Goal: Task Accomplishment & Management: Complete application form

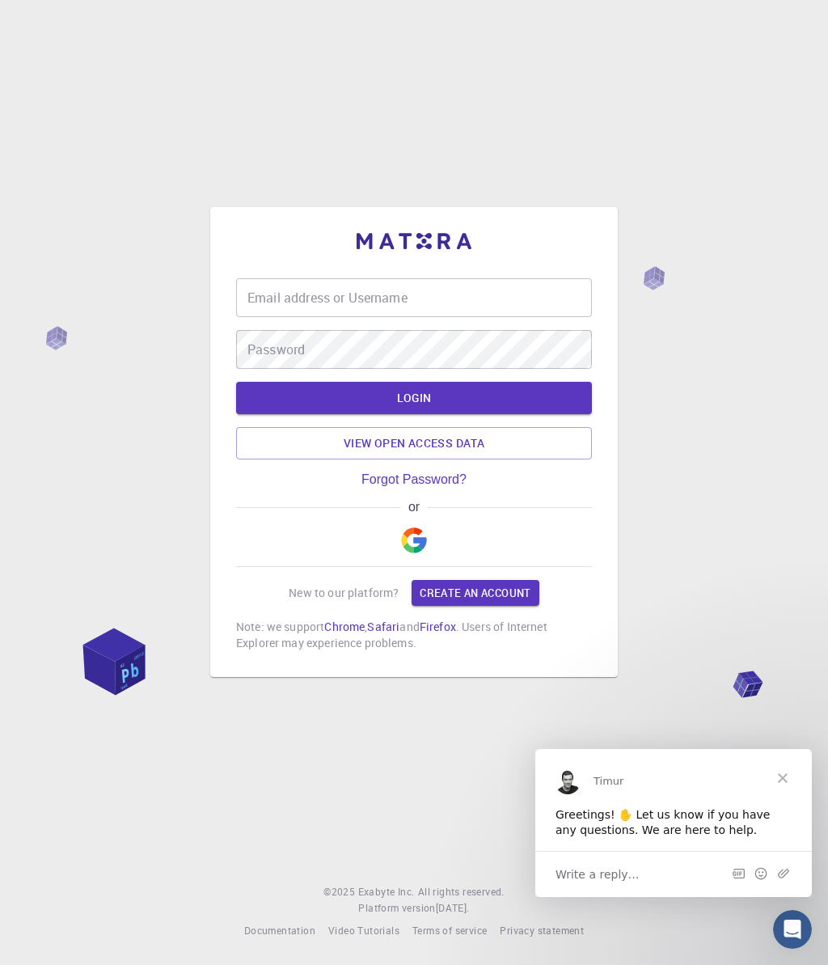
click at [410, 546] on img "button" at bounding box center [414, 540] width 26 height 26
click at [463, 591] on link "Create an account" at bounding box center [475, 593] width 127 height 26
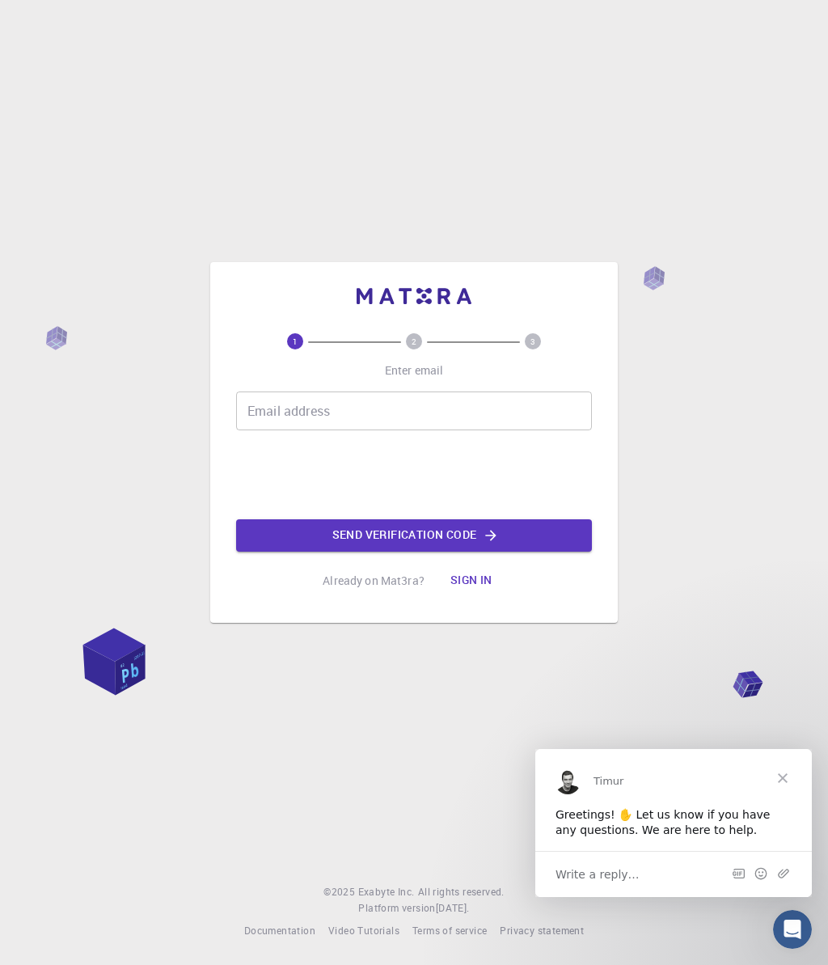
click at [390, 389] on div "1 2 3 Enter email Email address Email address Send verification code Already on…" at bounding box center [414, 465] width 356 height 264
click at [379, 420] on input "Email address" at bounding box center [414, 411] width 356 height 39
drag, startPoint x: 386, startPoint y: 439, endPoint x: 389, endPoint y: 423, distance: 16.5
click at [389, 433] on div "Email address Email address 0cAFcWeA6NLXu2j-p6jUMYtukE-cflJnMZ0C4iVcYiYteJ80Lfp…" at bounding box center [414, 472] width 356 height 160
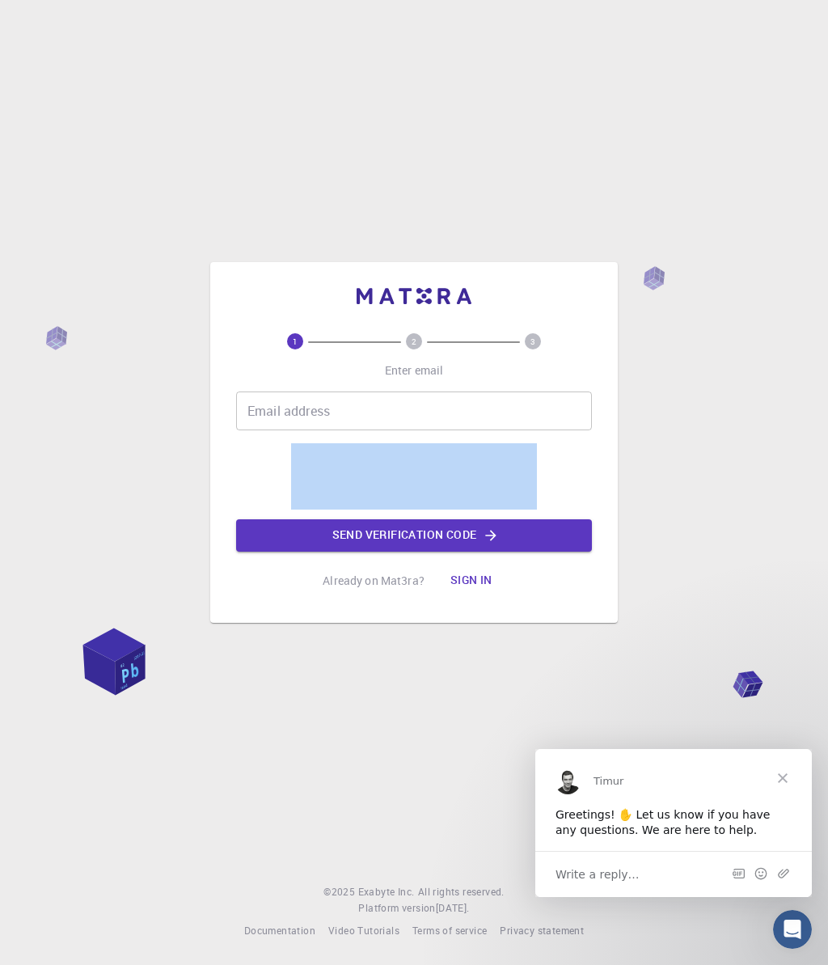
click at [388, 414] on input "Email address" at bounding box center [414, 411] width 356 height 39
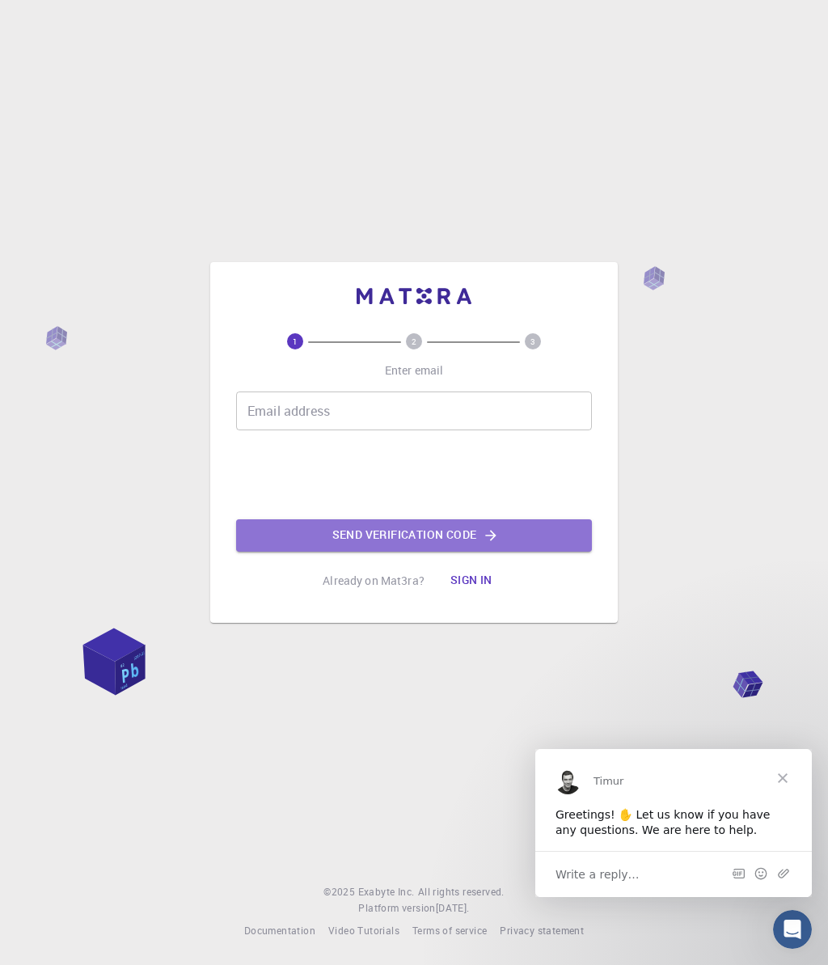
click at [371, 537] on button "Send verification code" at bounding box center [414, 535] width 356 height 32
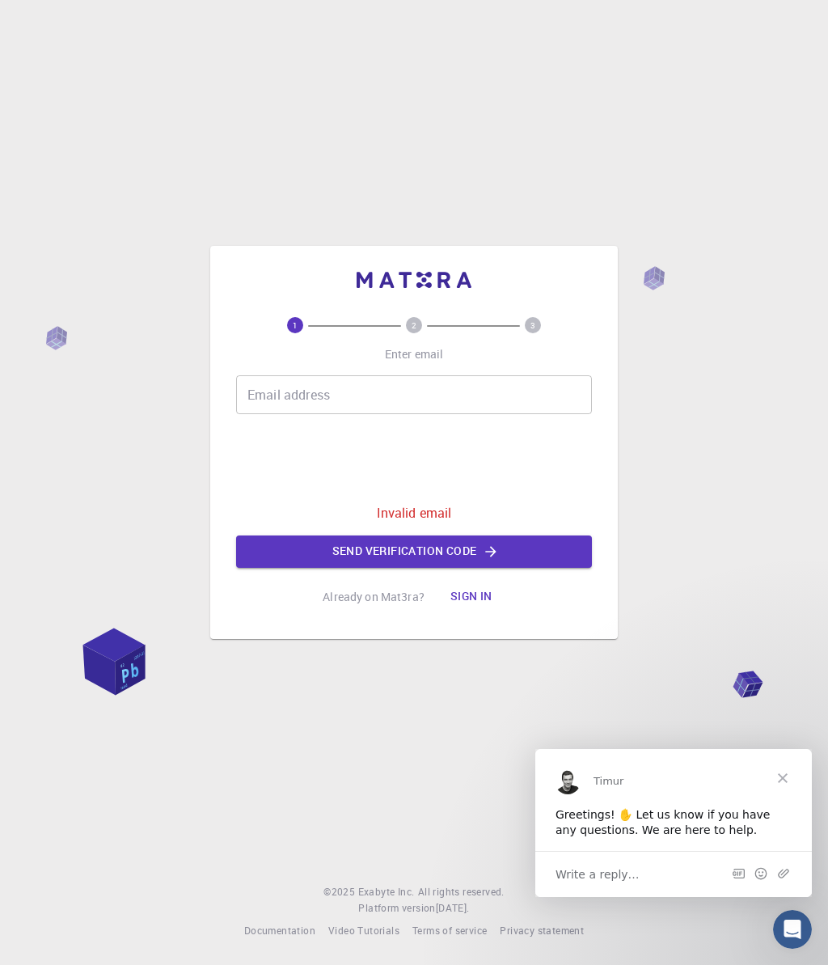
click at [430, 364] on div "1 2 3 Enter email Email address Email address 0cAFcWeA6NLXu2j-p6jUMYtukE-cflJnM…" at bounding box center [414, 465] width 356 height 296
drag, startPoint x: 434, startPoint y: 404, endPoint x: 434, endPoint y: 371, distance: 33.2
click at [434, 405] on input "Email address" at bounding box center [414, 394] width 356 height 39
paste input "[EMAIL_ADDRESS][DOMAIN_NAME]"
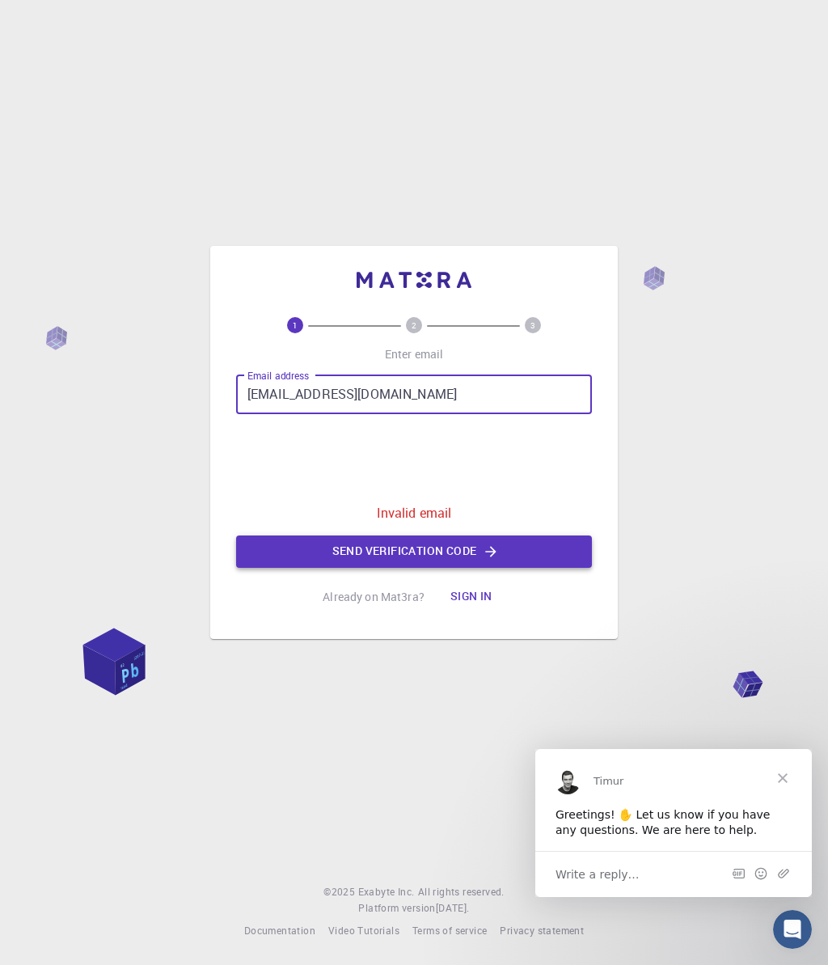
type input "[EMAIL_ADDRESS][DOMAIN_NAME]"
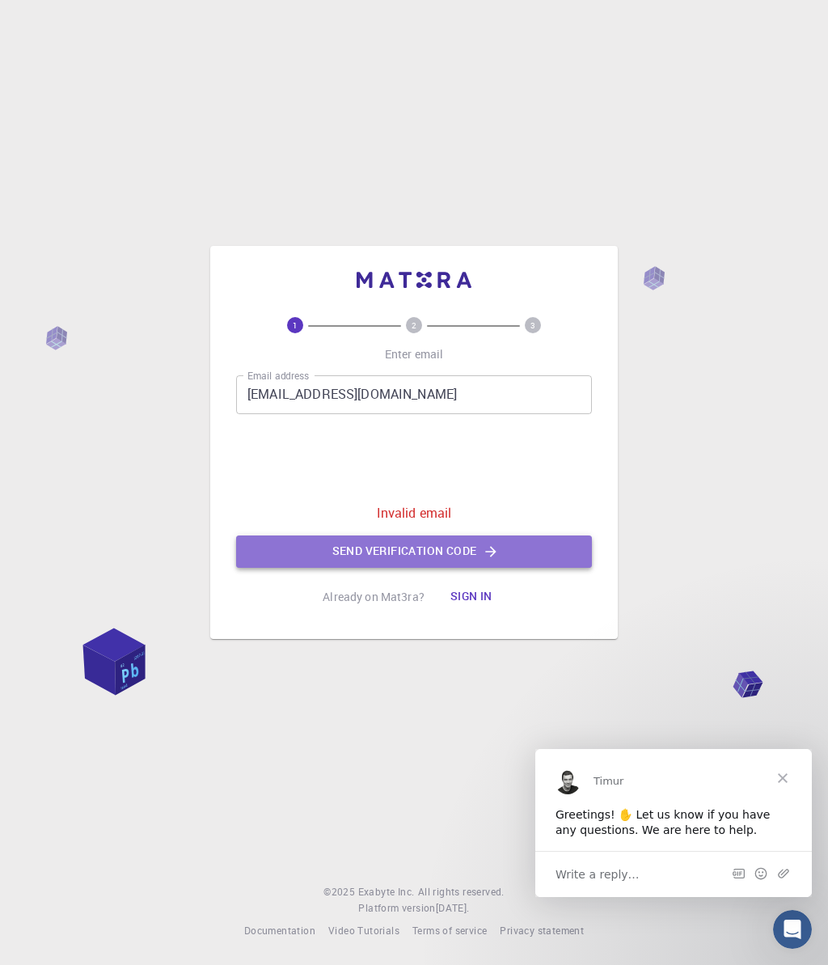
click at [477, 537] on button "Send verification code" at bounding box center [414, 552] width 356 height 32
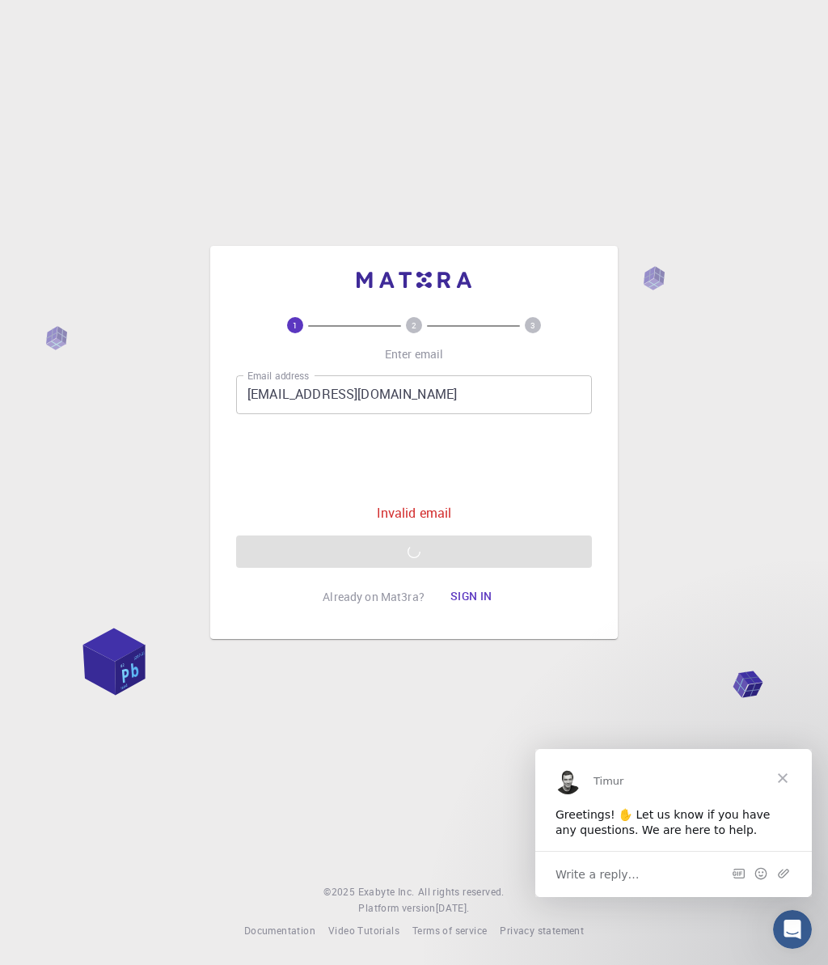
click at [461, 588] on button "Sign in" at bounding box center [472, 597] width 68 height 32
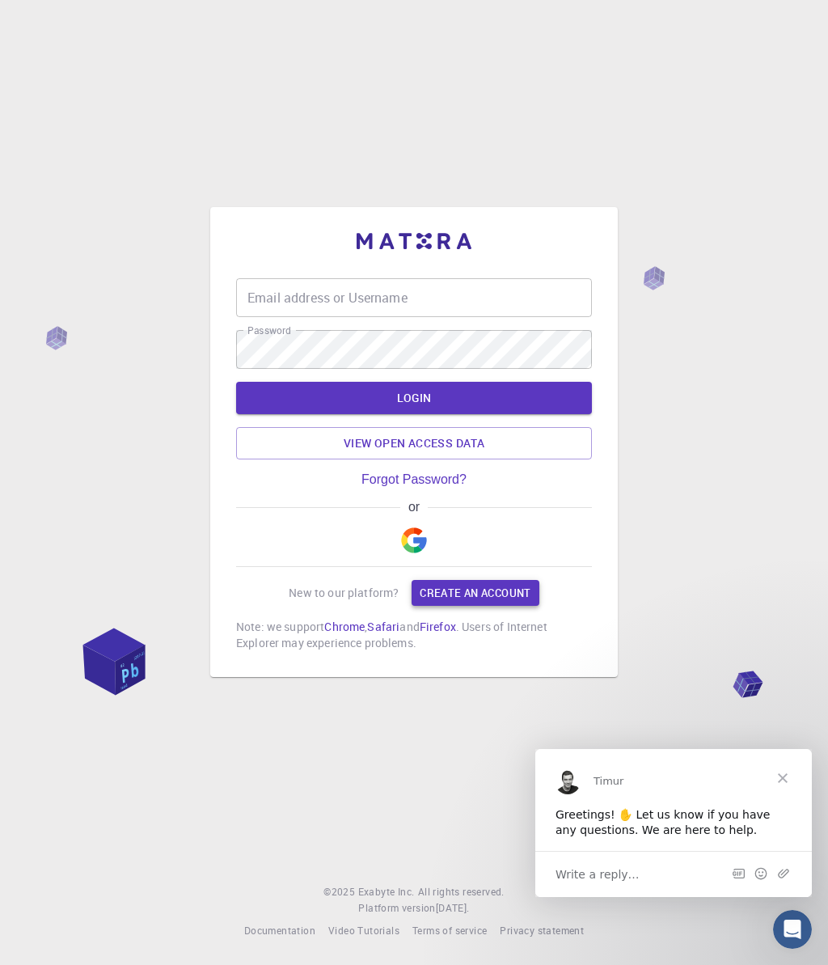
click at [416, 600] on link "Create an account" at bounding box center [475, 593] width 127 height 26
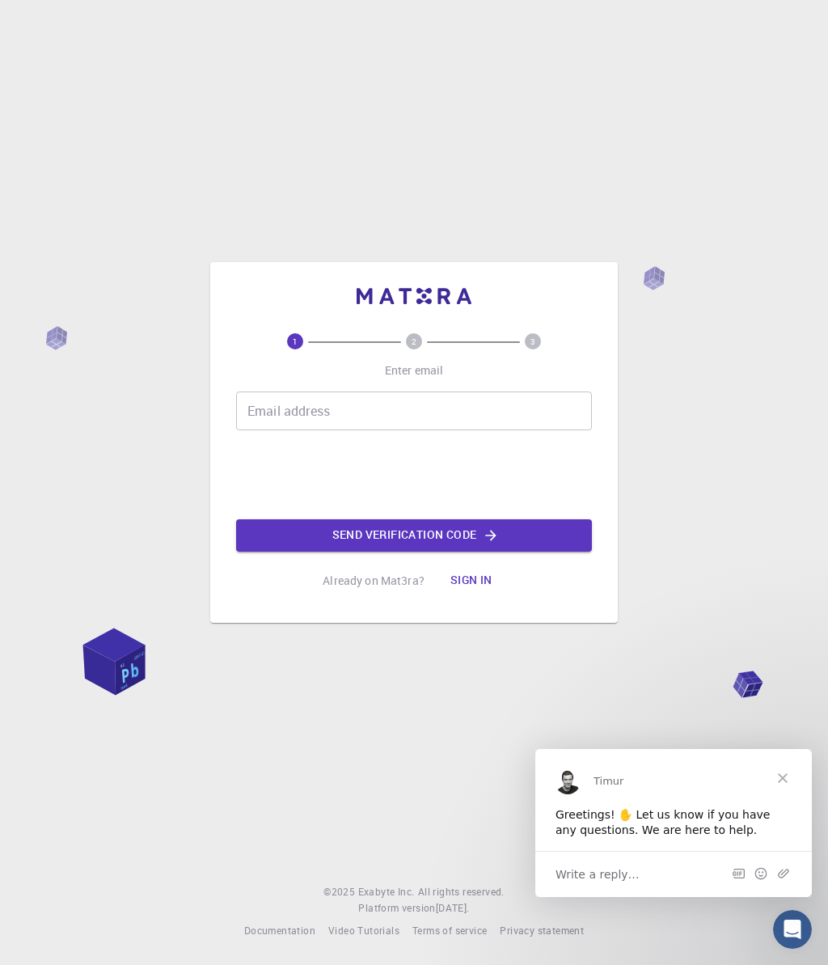
drag, startPoint x: 396, startPoint y: 592, endPoint x: 393, endPoint y: 583, distance: 9.2
click at [396, 588] on div "Already on Mat3ra? Sign in" at bounding box center [414, 581] width 183 height 32
click at [394, 582] on p "Already on Mat3ra?" at bounding box center [374, 581] width 102 height 16
click at [462, 595] on button "Sign in" at bounding box center [472, 581] width 68 height 32
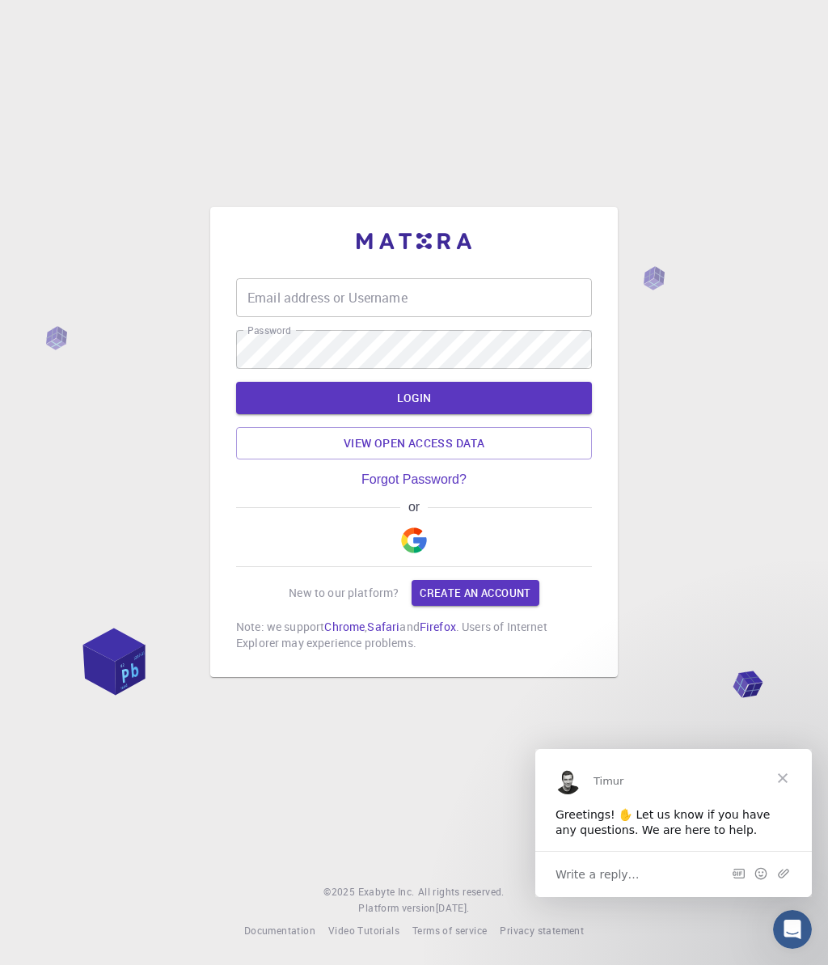
drag, startPoint x: 435, startPoint y: 530, endPoint x: 335, endPoint y: 536, distance: 100.5
click at [427, 531] on div "or" at bounding box center [414, 533] width 356 height 67
drag, startPoint x: 338, startPoint y: 533, endPoint x: 357, endPoint y: 532, distance: 18.6
click at [346, 532] on div "or" at bounding box center [414, 533] width 356 height 67
click at [402, 536] on img "button" at bounding box center [414, 540] width 26 height 26
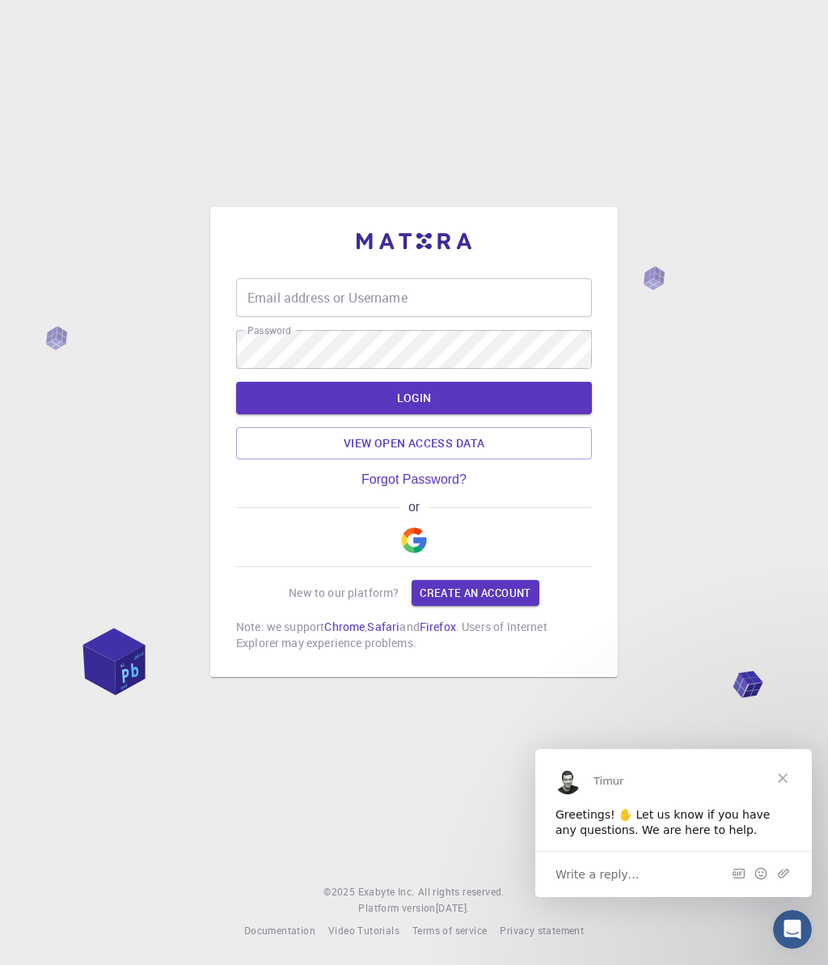
click at [399, 532] on button "button" at bounding box center [414, 541] width 39 height 52
click at [782, 778] on span "Close" at bounding box center [783, 777] width 58 height 58
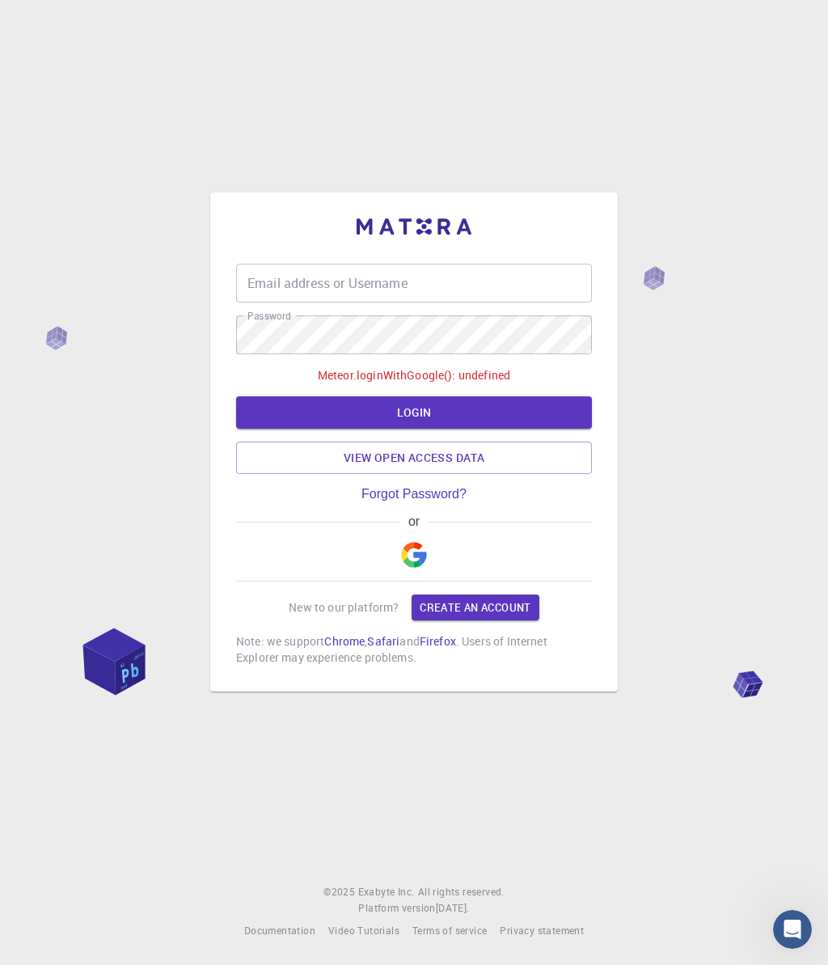
drag, startPoint x: 392, startPoint y: 536, endPoint x: 403, endPoint y: 533, distance: 11.0
click at [400, 536] on div "or" at bounding box center [414, 548] width 356 height 67
click at [415, 561] on img "button" at bounding box center [414, 555] width 26 height 26
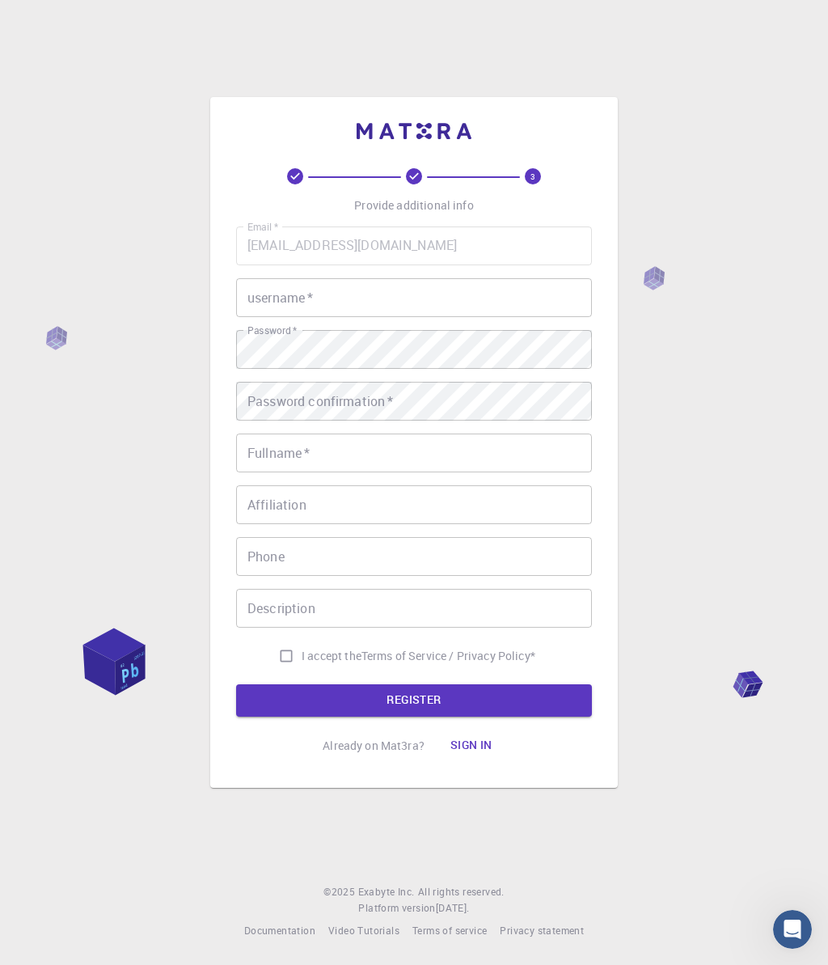
click at [326, 308] on input "username   *" at bounding box center [414, 297] width 356 height 39
drag, startPoint x: 302, startPoint y: 302, endPoint x: 300, endPoint y: 310, distance: 8.3
click at [301, 303] on input "username   *" at bounding box center [414, 297] width 356 height 39
type input "ger"
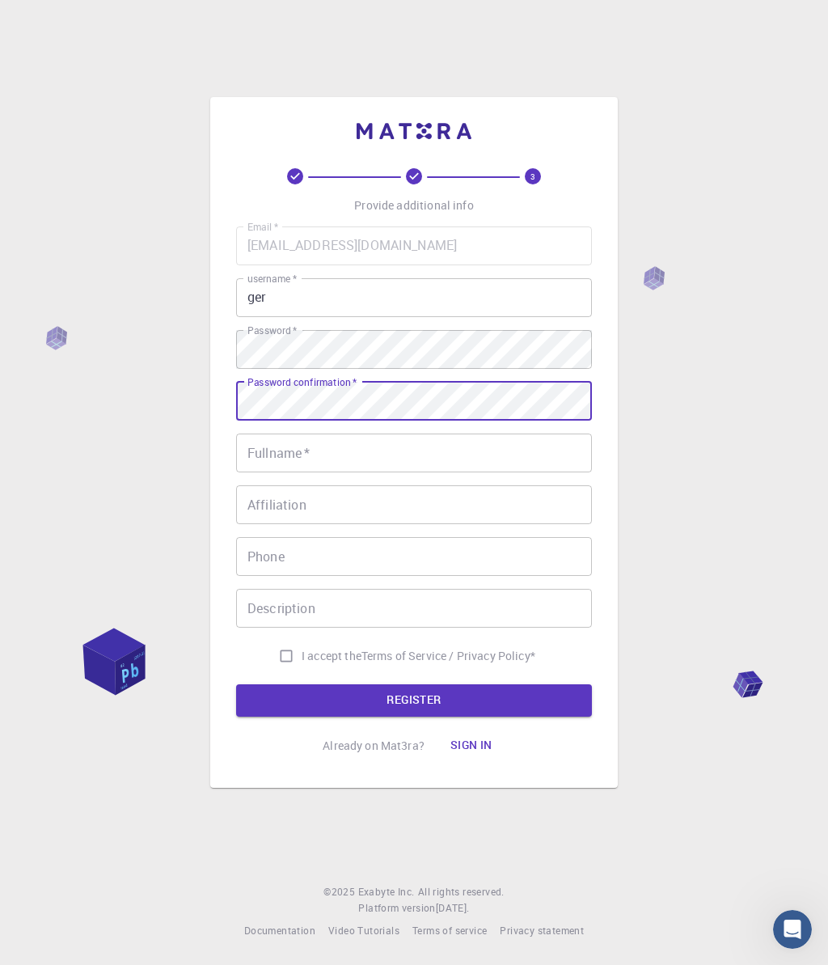
click at [375, 465] on input "Fullname   *" at bounding box center [414, 453] width 356 height 39
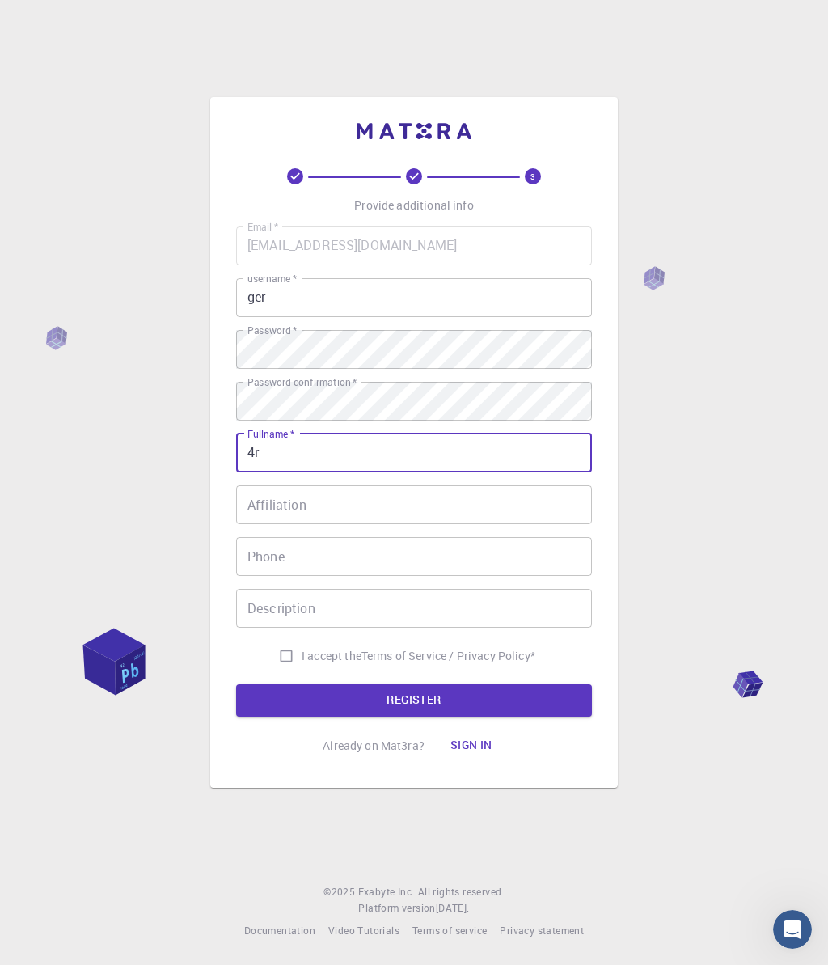
type input "4"
type input "haihf anoufeou"
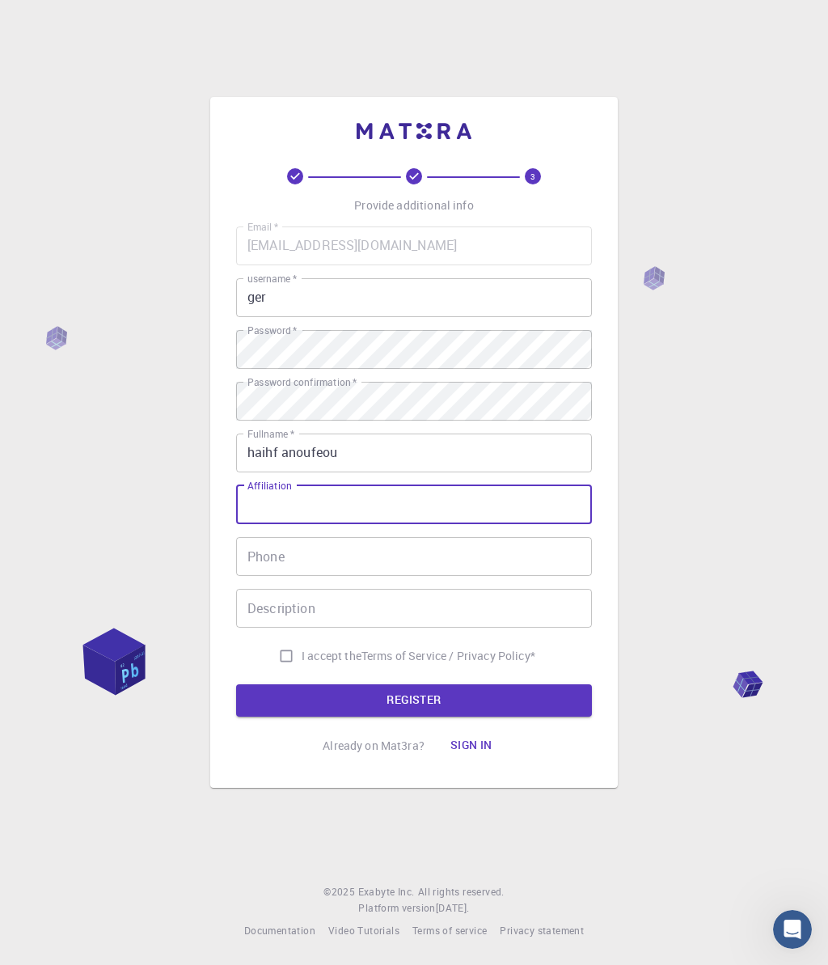
click at [333, 519] on input "Affiliation" at bounding box center [414, 504] width 356 height 39
type input "b"
click at [273, 471] on input "haihf anoufeou" at bounding box center [414, 453] width 356 height 39
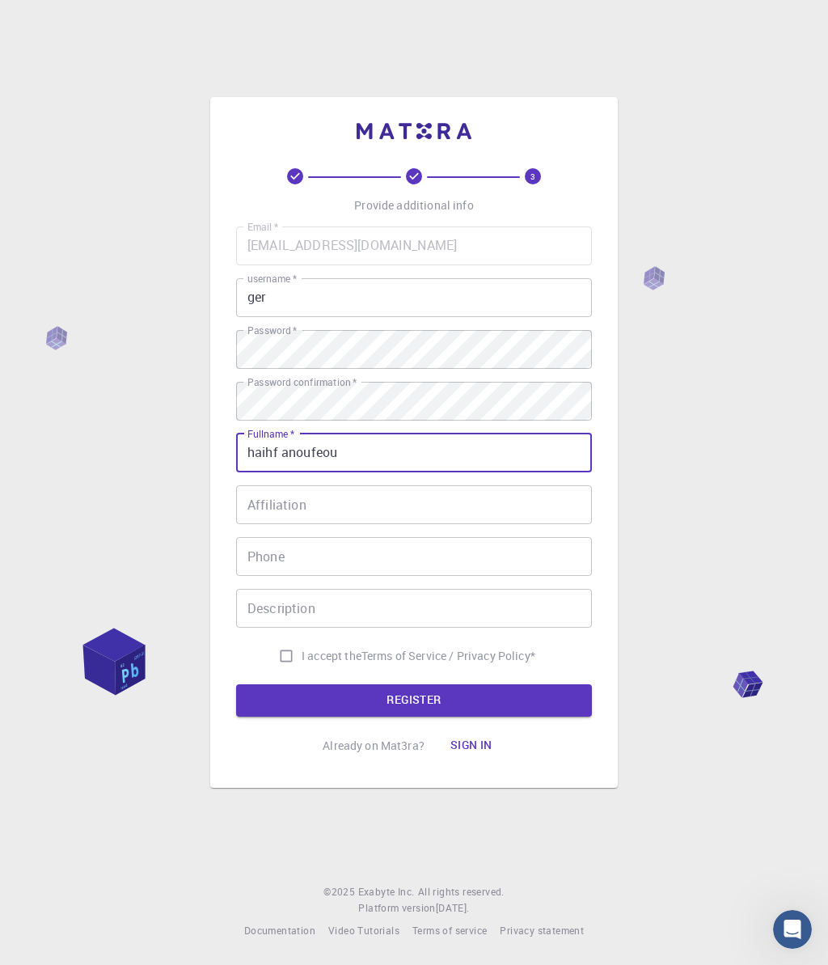
click at [277, 499] on div "Affiliation Affiliation" at bounding box center [414, 504] width 356 height 39
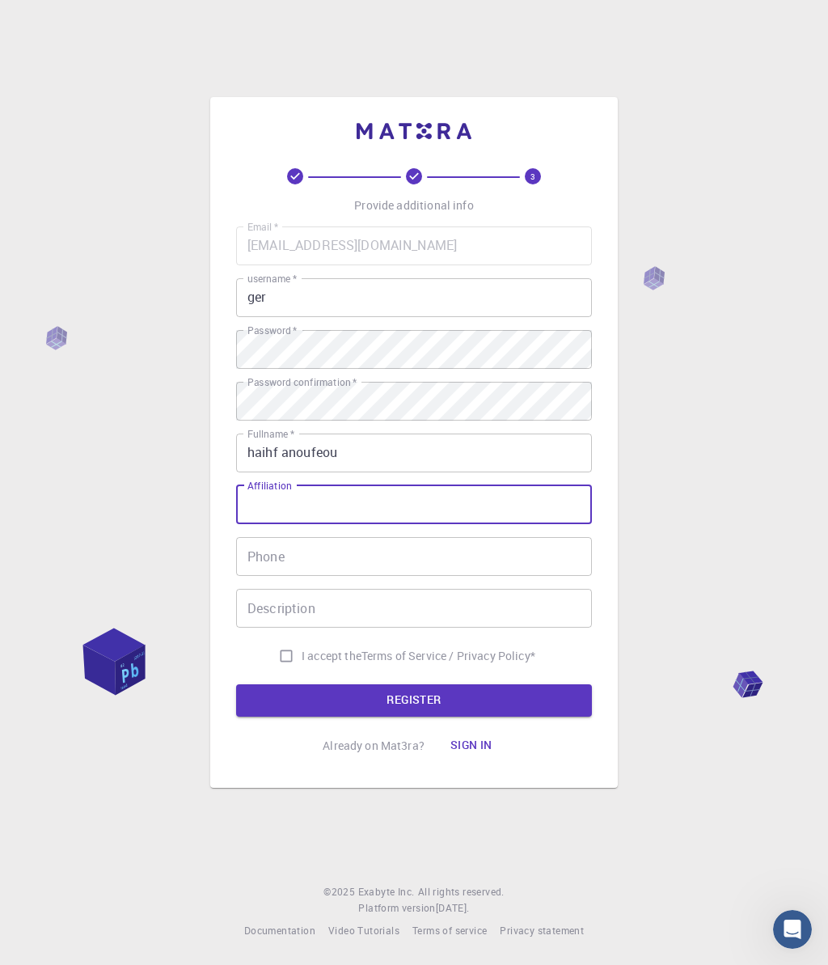
click at [277, 499] on input "Affiliation" at bounding box center [414, 504] width 356 height 39
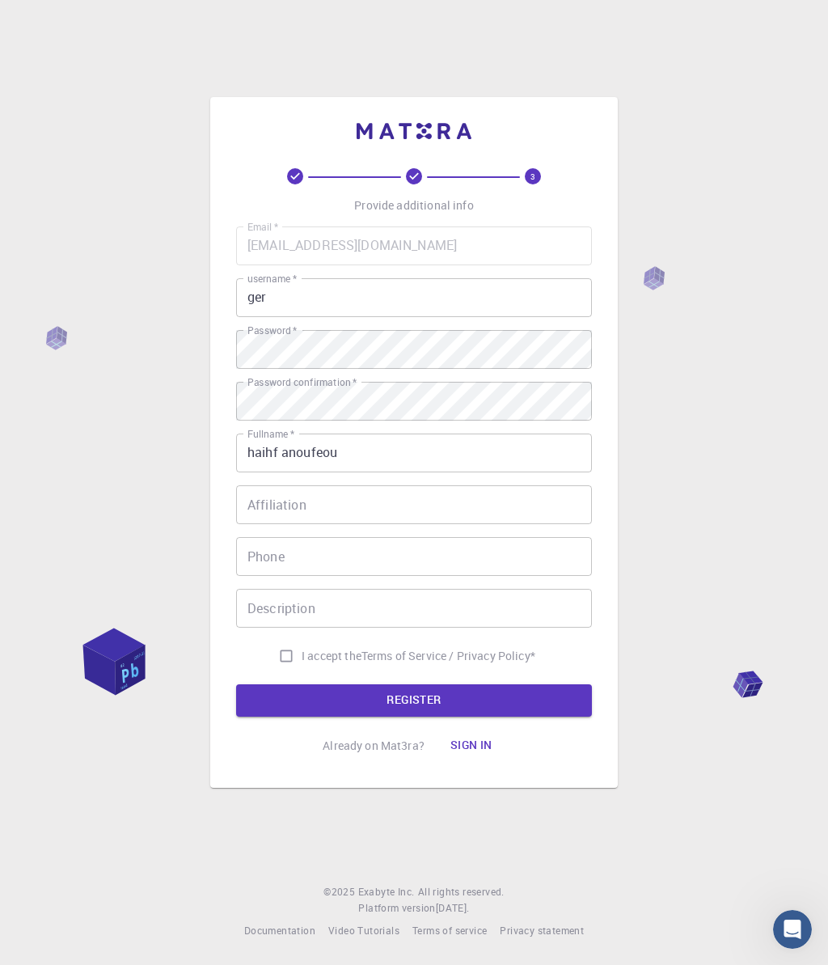
click at [274, 491] on div "Affiliation Affiliation" at bounding box center [414, 504] width 356 height 39
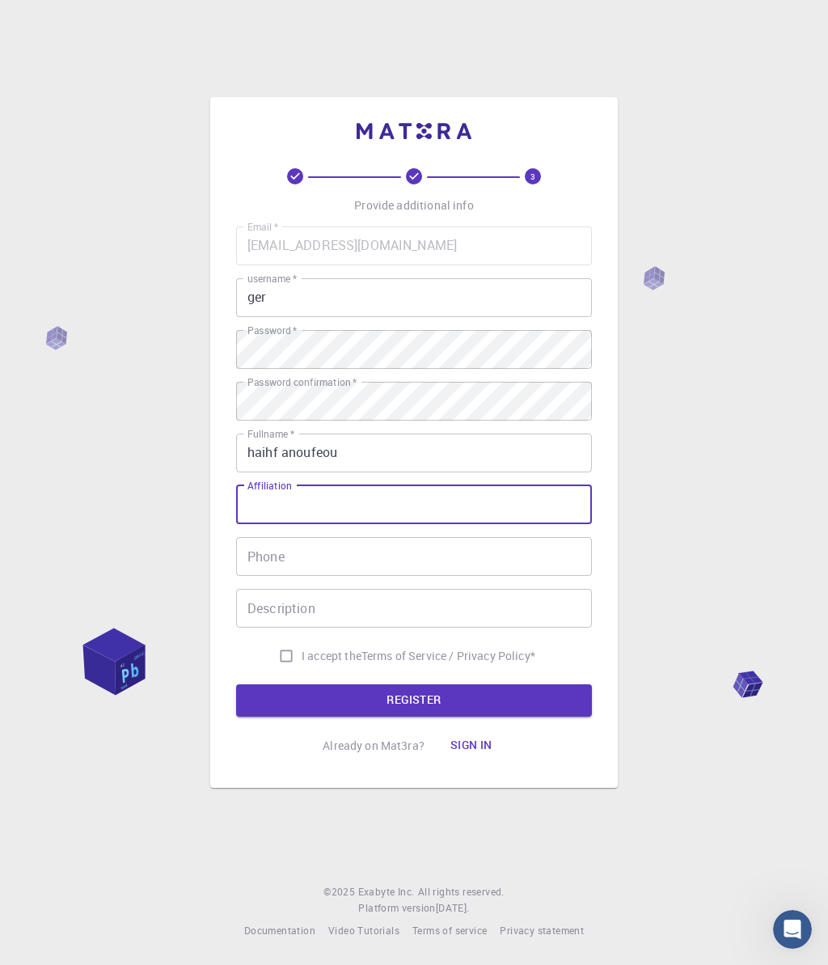
click at [290, 492] on div "Affiliation Affiliation" at bounding box center [414, 504] width 356 height 39
type input "cdd ide"
click at [266, 572] on input "Phone" at bounding box center [414, 556] width 356 height 39
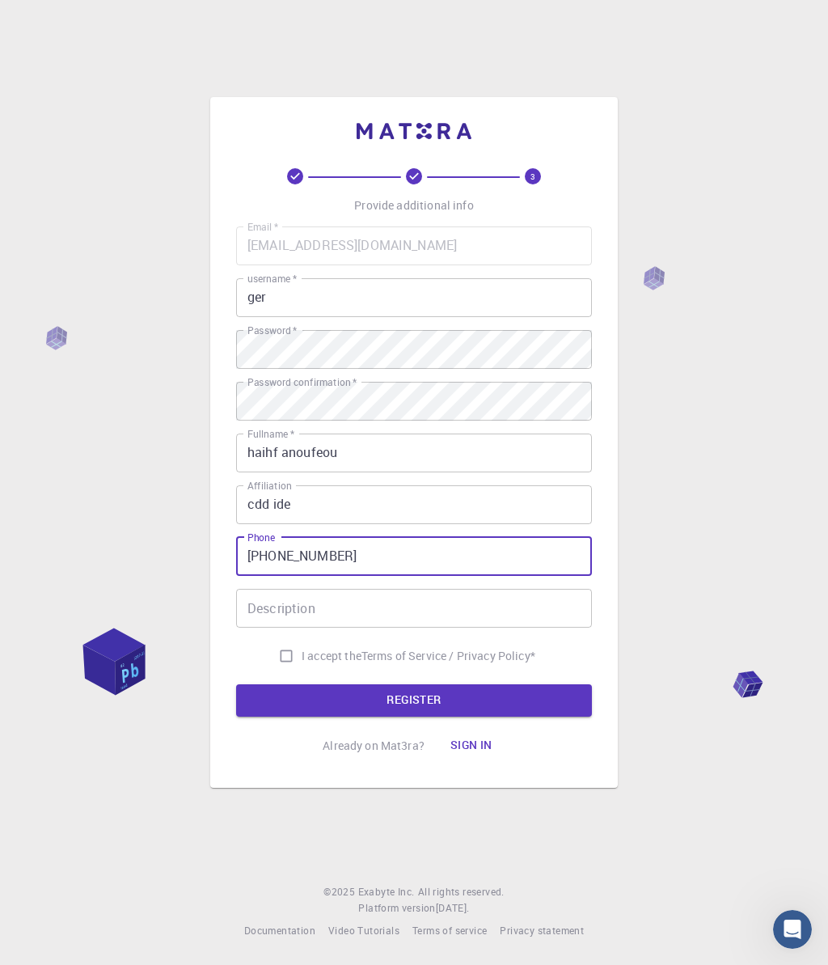
type input "[PHONE_NUMBER]"
click at [296, 618] on input "Description" at bounding box center [414, 608] width 356 height 39
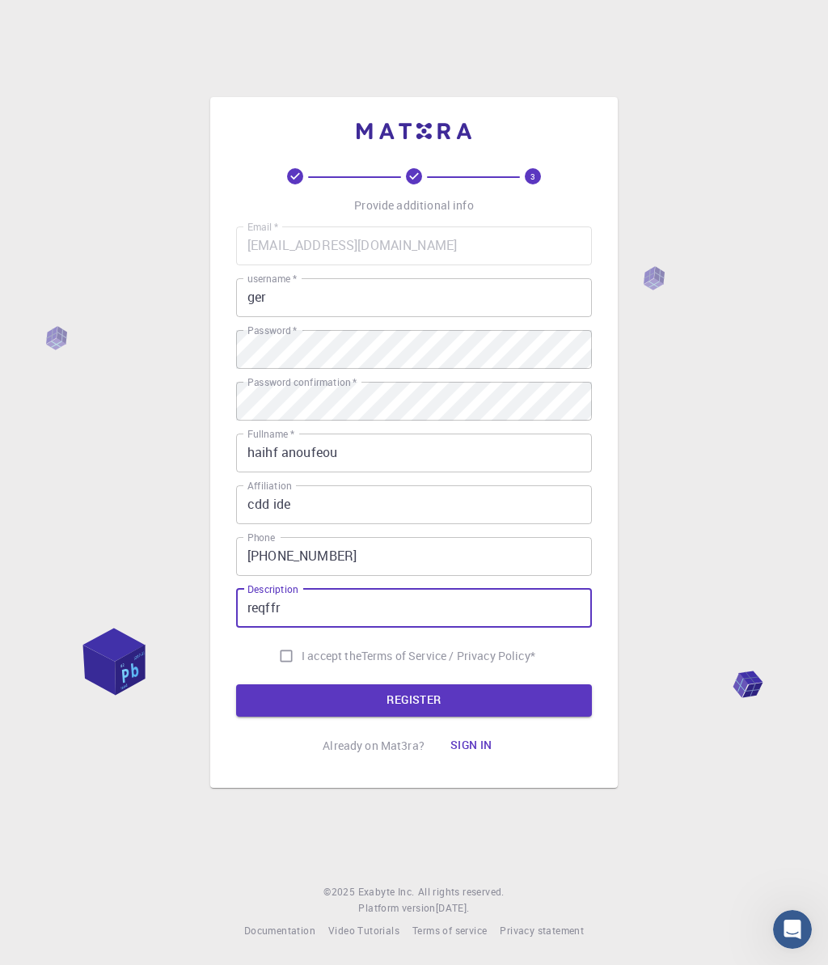
type input "reqffr"
click at [283, 660] on input "I accept the Terms of Service / Privacy Policy *" at bounding box center [286, 656] width 31 height 31
checkbox input "true"
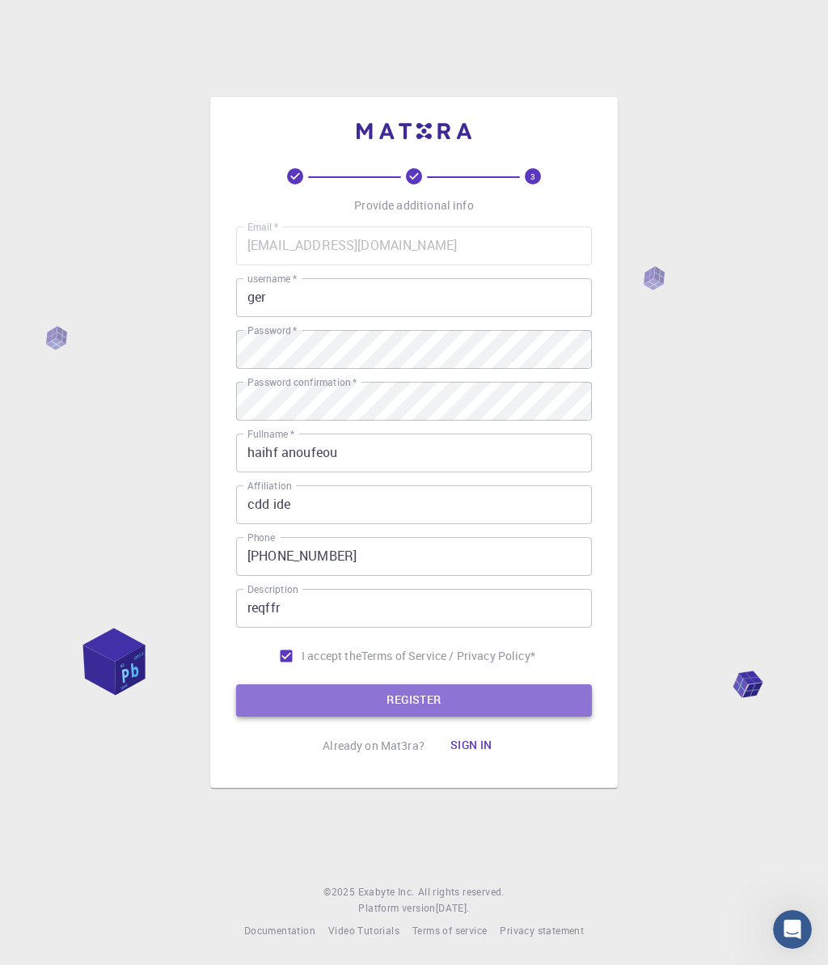
click at [298, 699] on button "REGISTER" at bounding box center [414, 700] width 356 height 32
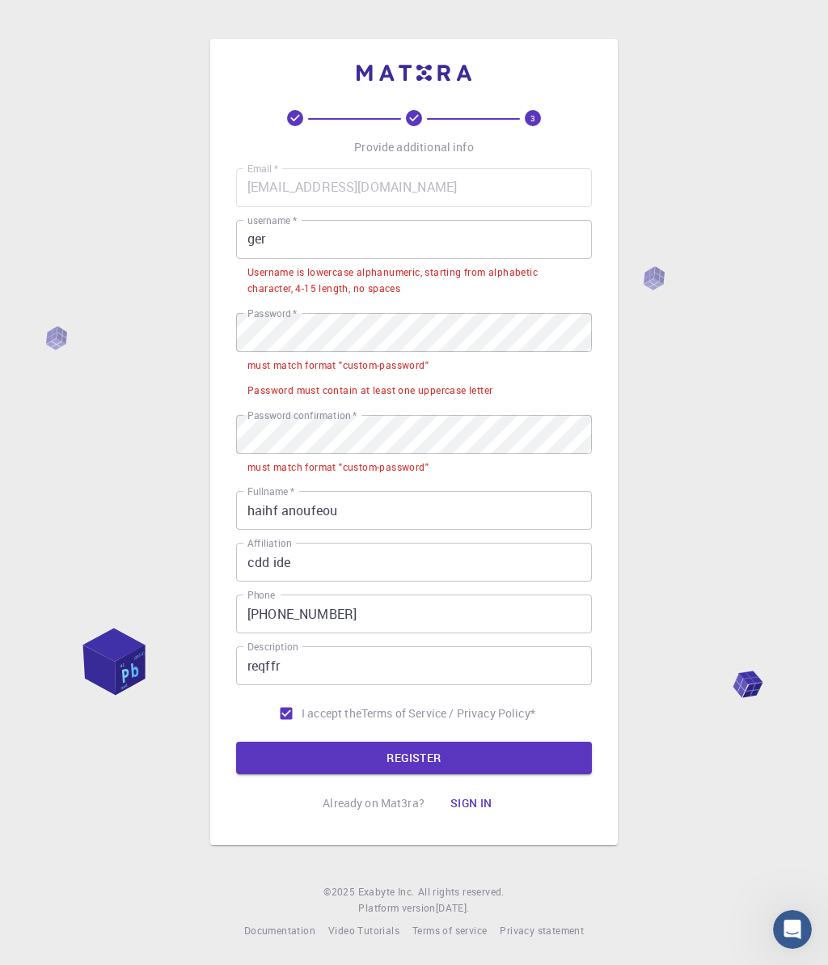
click at [354, 227] on input "ger" at bounding box center [414, 239] width 356 height 39
